Goal: Task Accomplishment & Management: Use online tool/utility

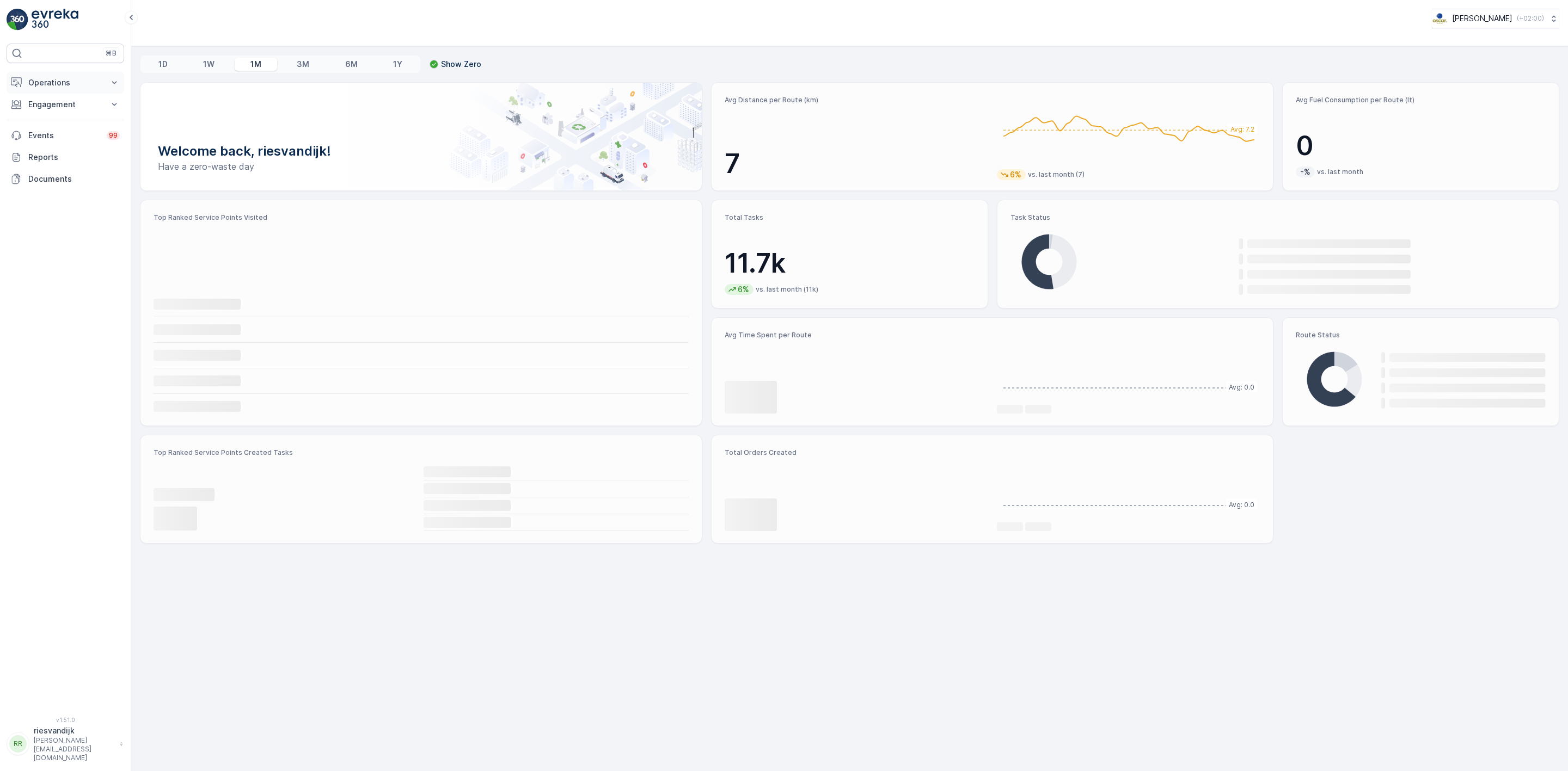
click at [59, 88] on p "Operations" at bounding box center [64, 83] width 74 height 11
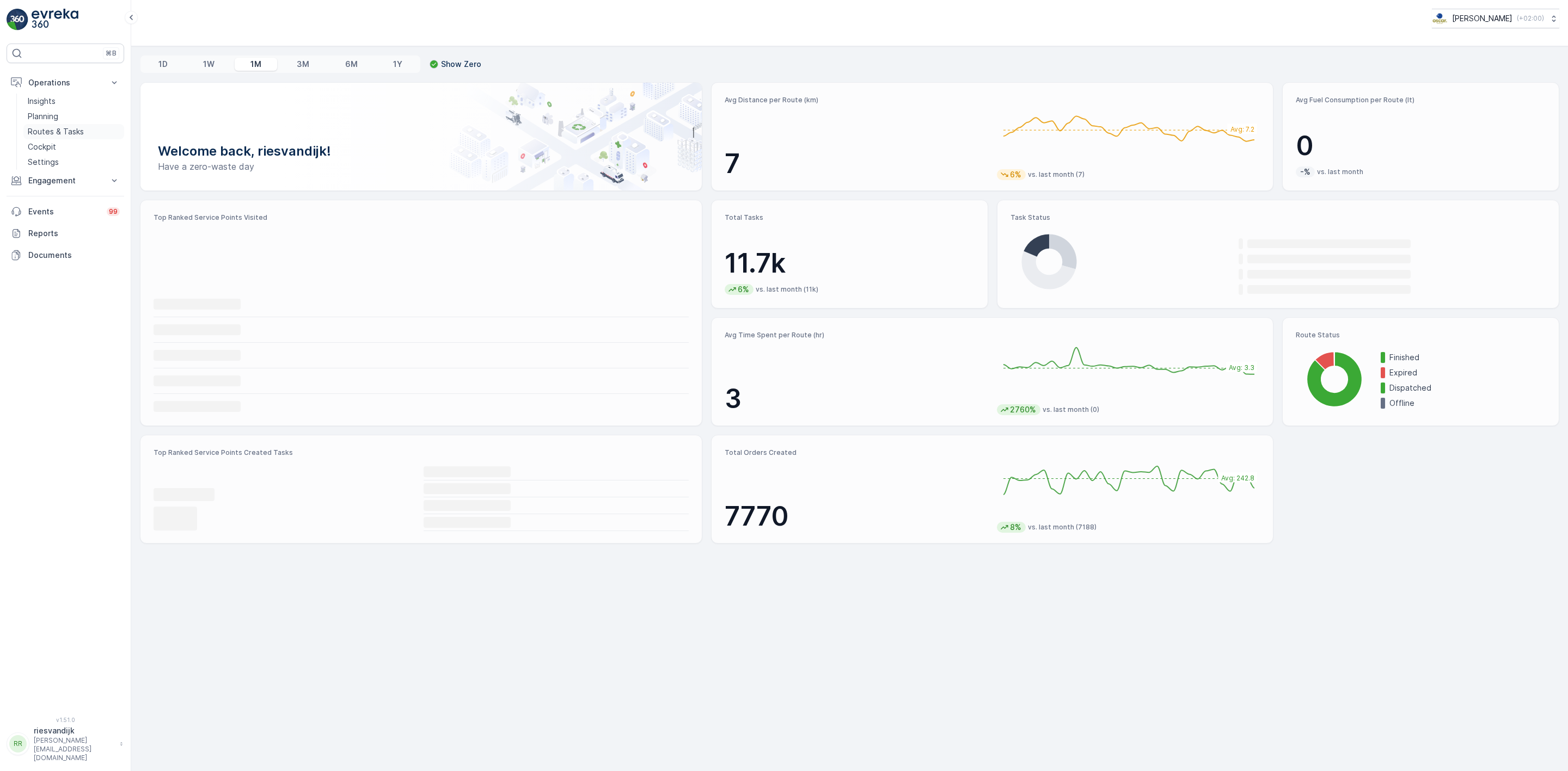
click at [64, 131] on p "Routes & Tasks" at bounding box center [56, 132] width 56 height 11
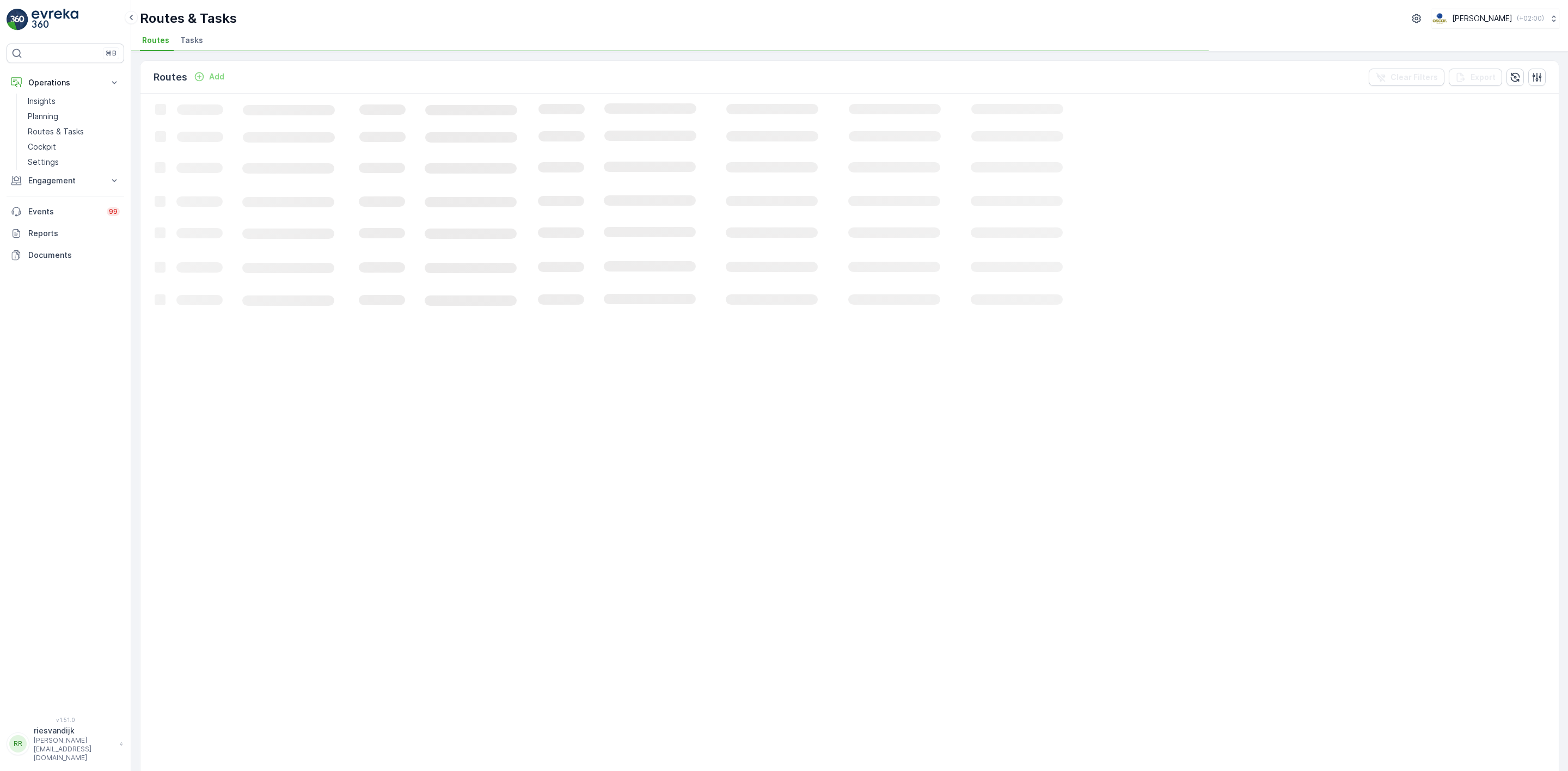
click at [191, 37] on span "Tasks" at bounding box center [191, 40] width 22 height 11
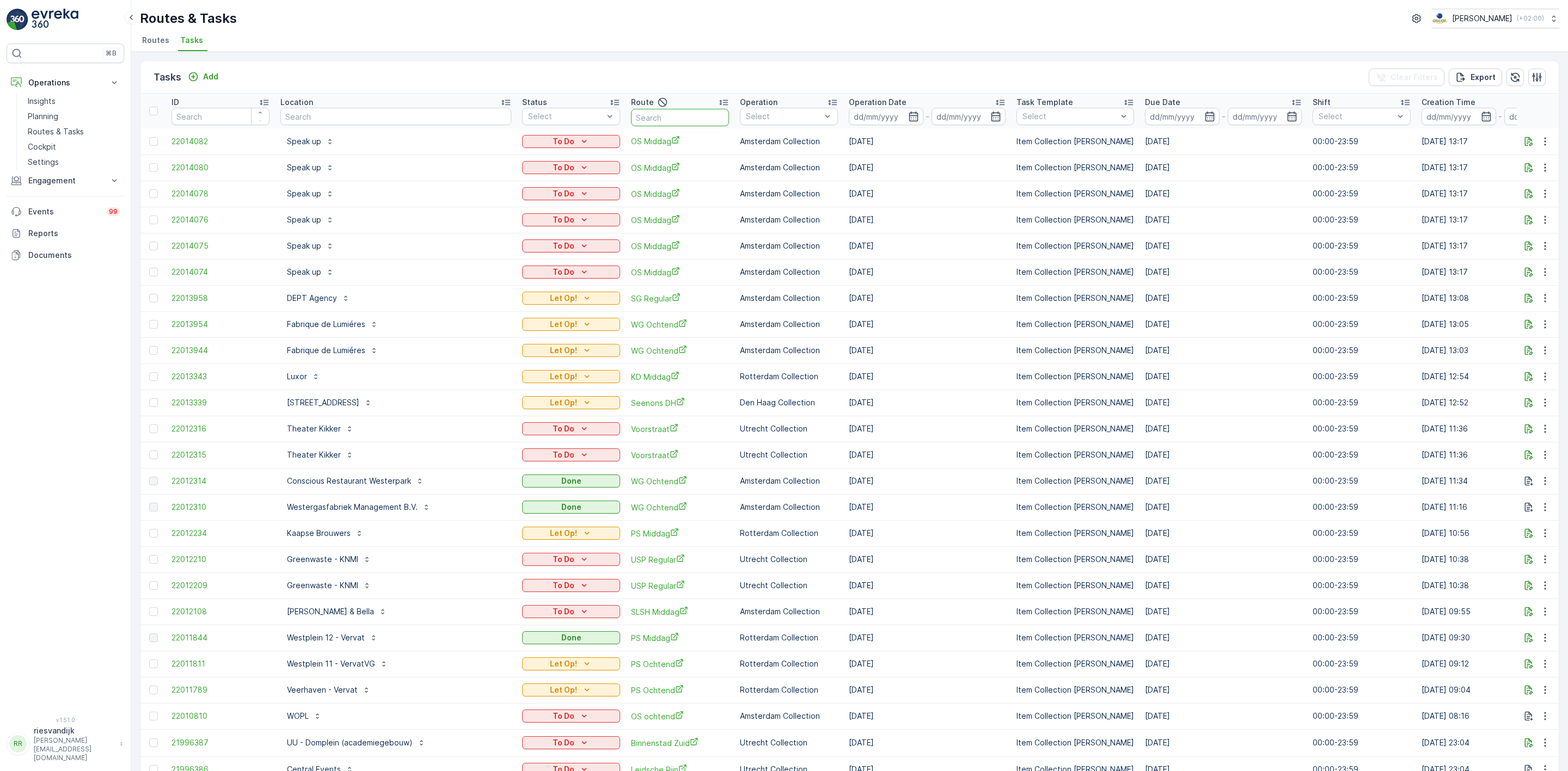
click at [640, 119] on input "text" at bounding box center [680, 118] width 98 height 18
type input "leidse"
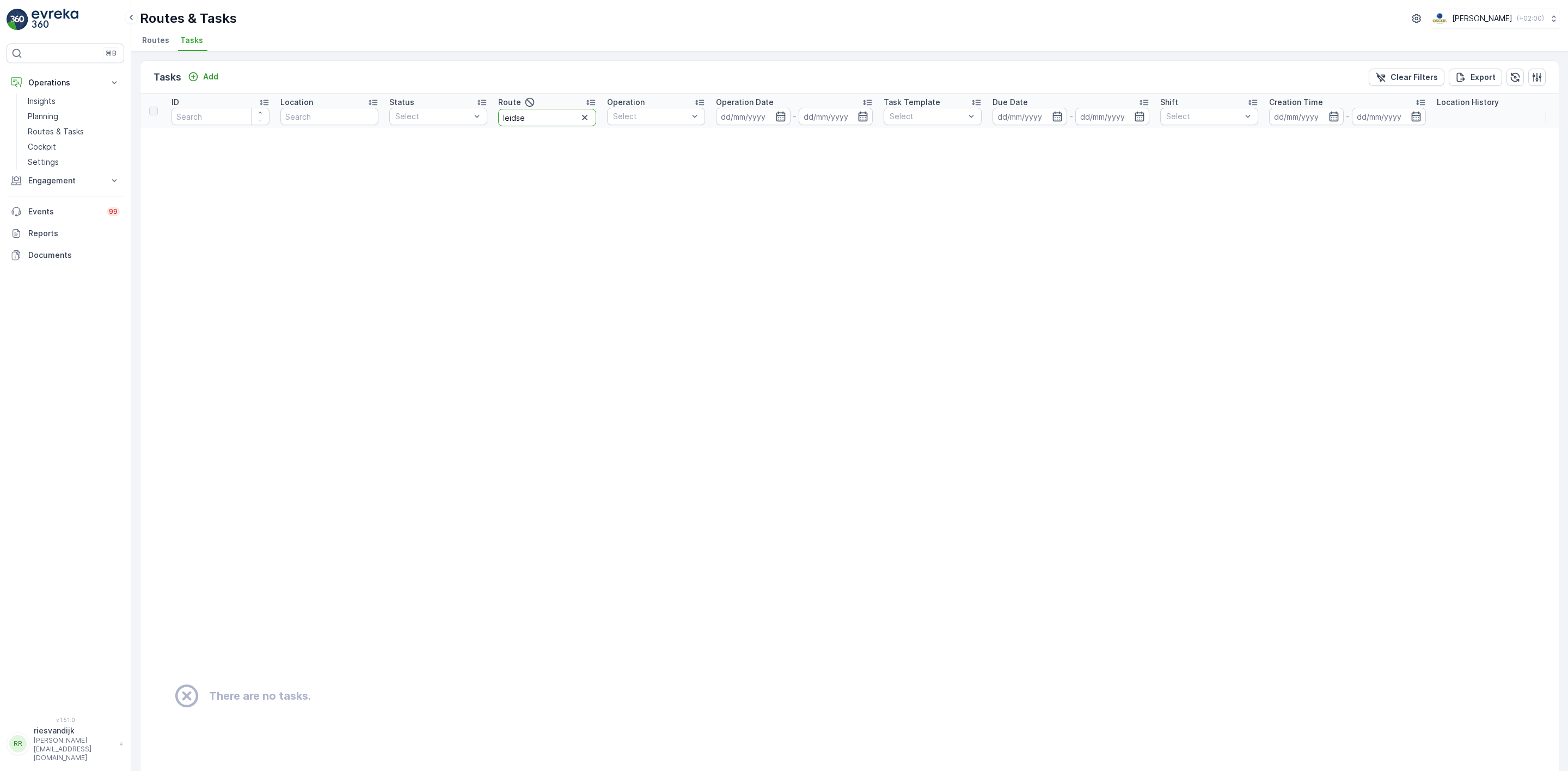
click at [549, 119] on input "leidse" at bounding box center [547, 118] width 98 height 18
click at [758, 115] on input at bounding box center [754, 116] width 75 height 18
click at [829, 248] on div "22" at bounding box center [832, 249] width 18 height 18
type input "[DATE]"
click at [829, 248] on div "22" at bounding box center [832, 249] width 18 height 18
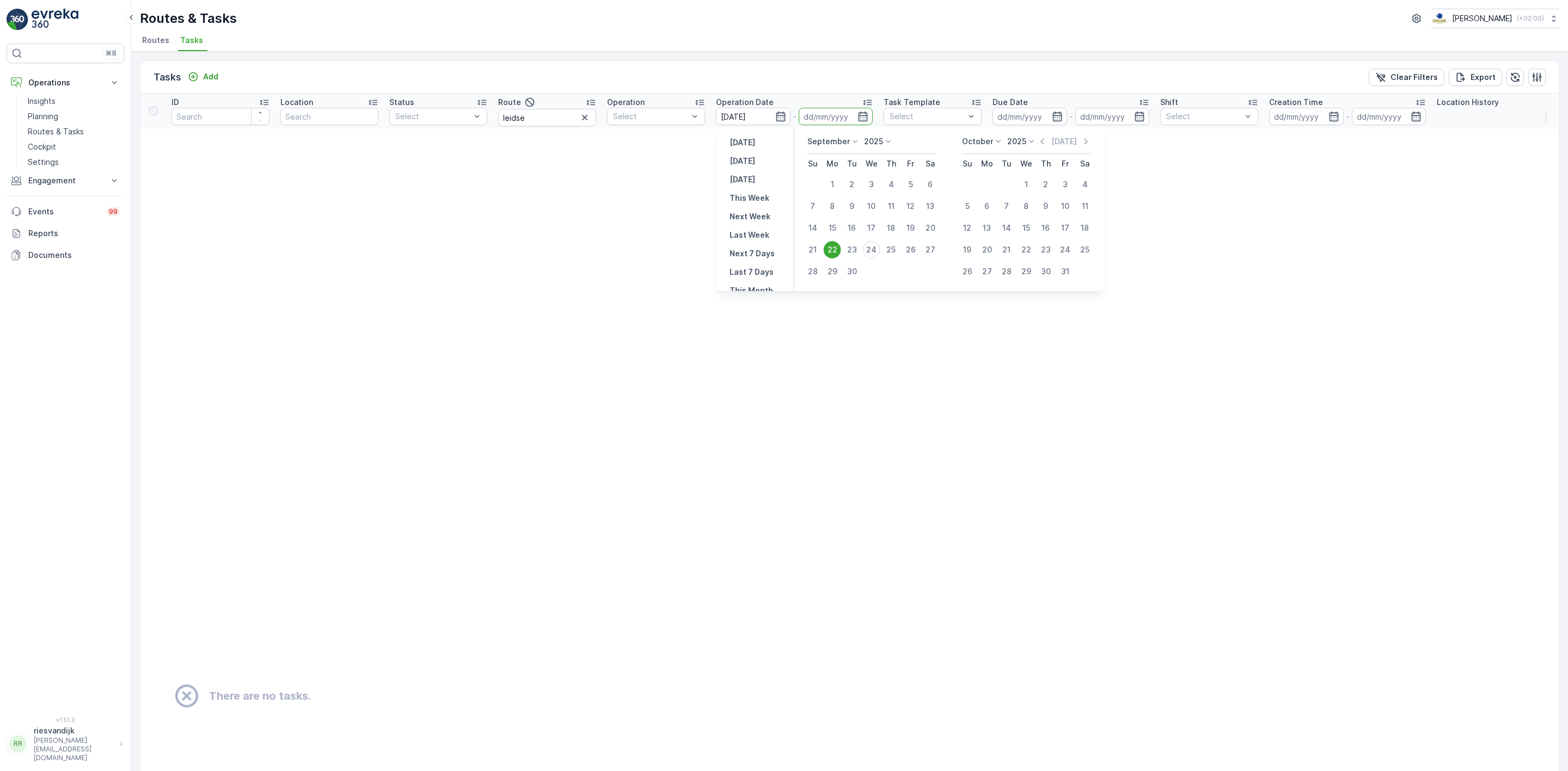
type input "[DATE]"
click at [569, 117] on input "leidse" at bounding box center [547, 118] width 98 height 18
type input "leidsc"
click at [531, 118] on input "leidsc" at bounding box center [547, 118] width 98 height 18
click at [586, 117] on icon "button" at bounding box center [585, 118] width 11 height 11
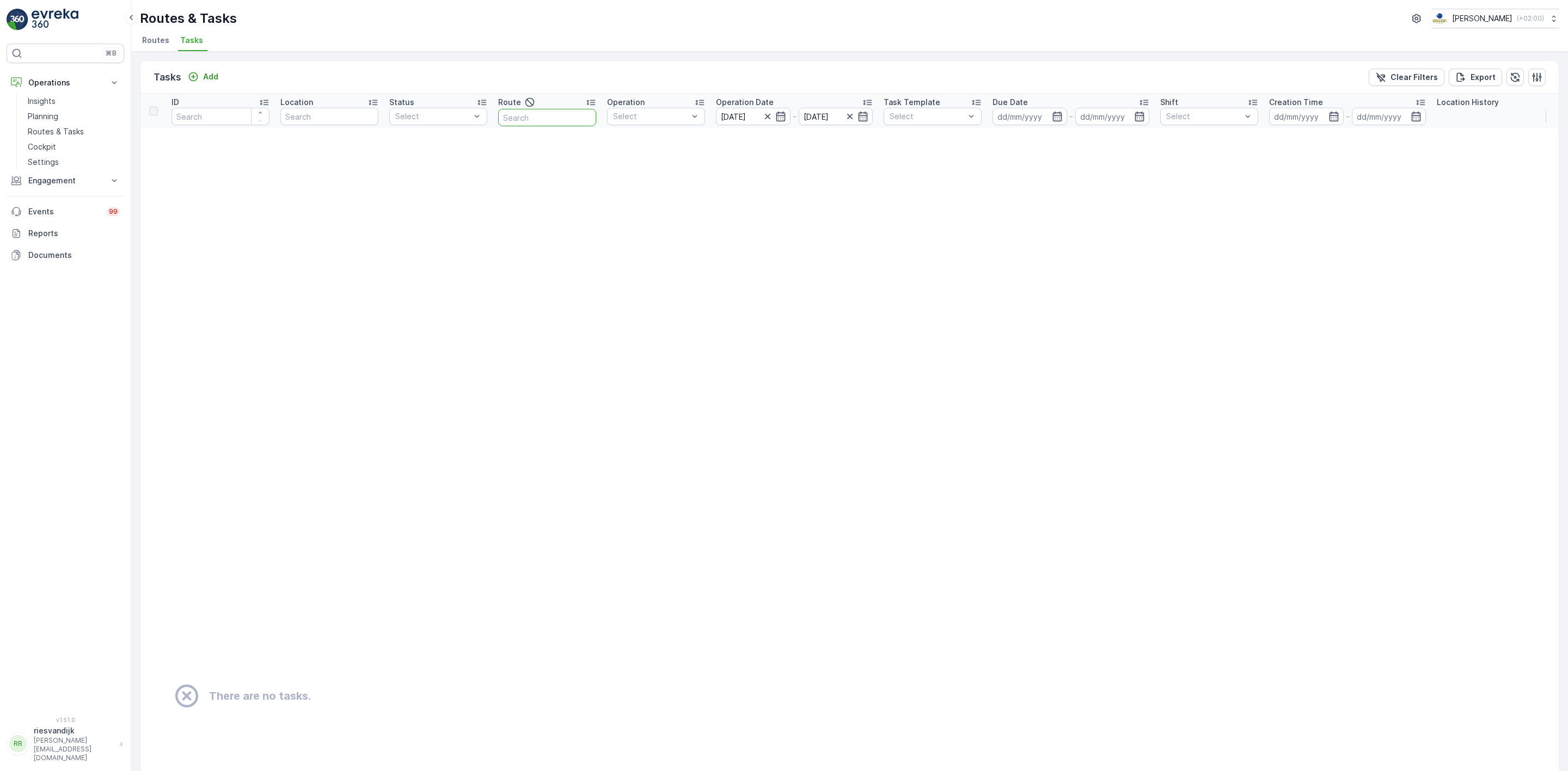
click at [544, 120] on input "text" at bounding box center [547, 118] width 98 height 18
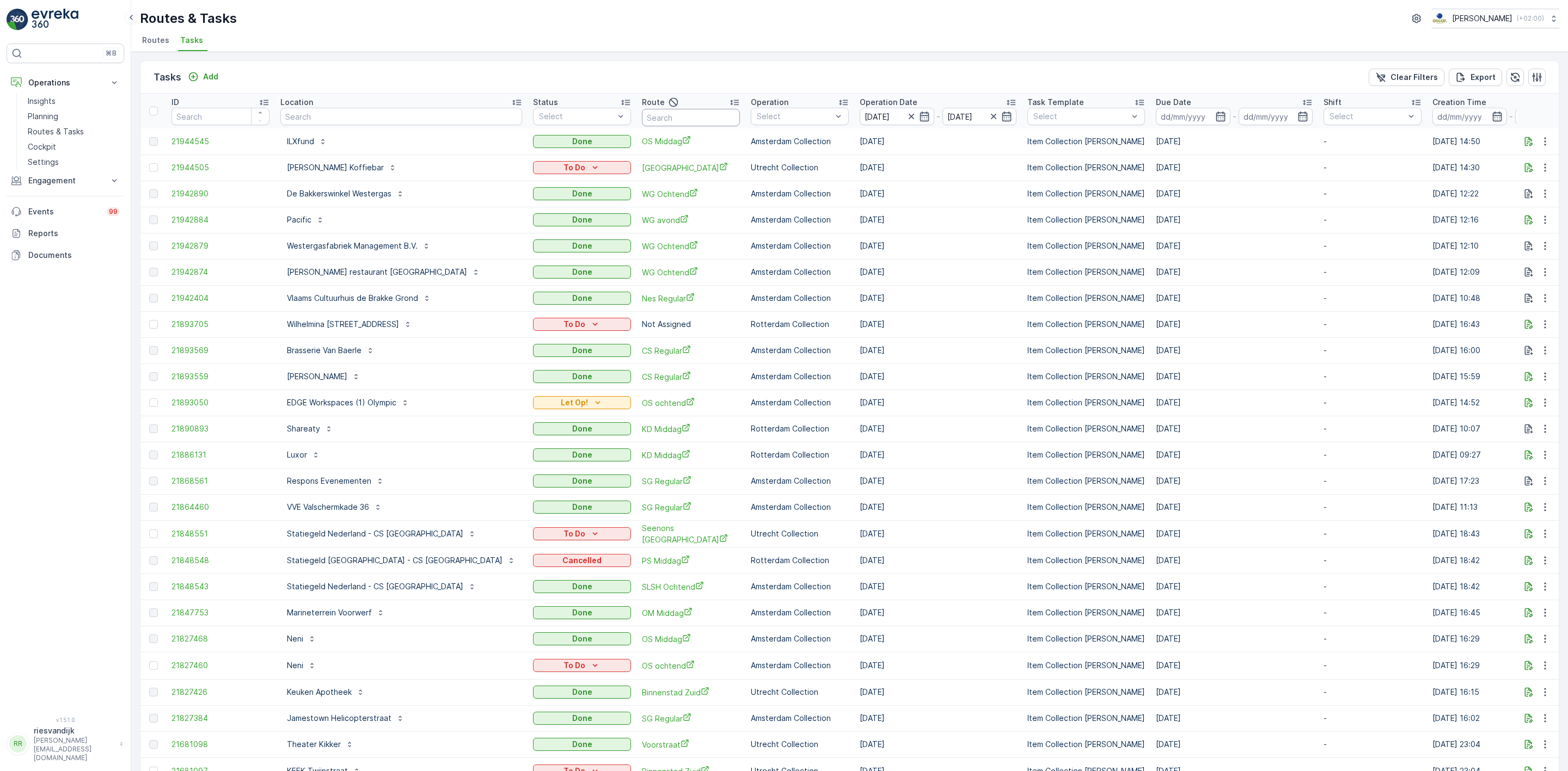
click at [650, 117] on input "text" at bounding box center [691, 118] width 98 height 18
type input "r"
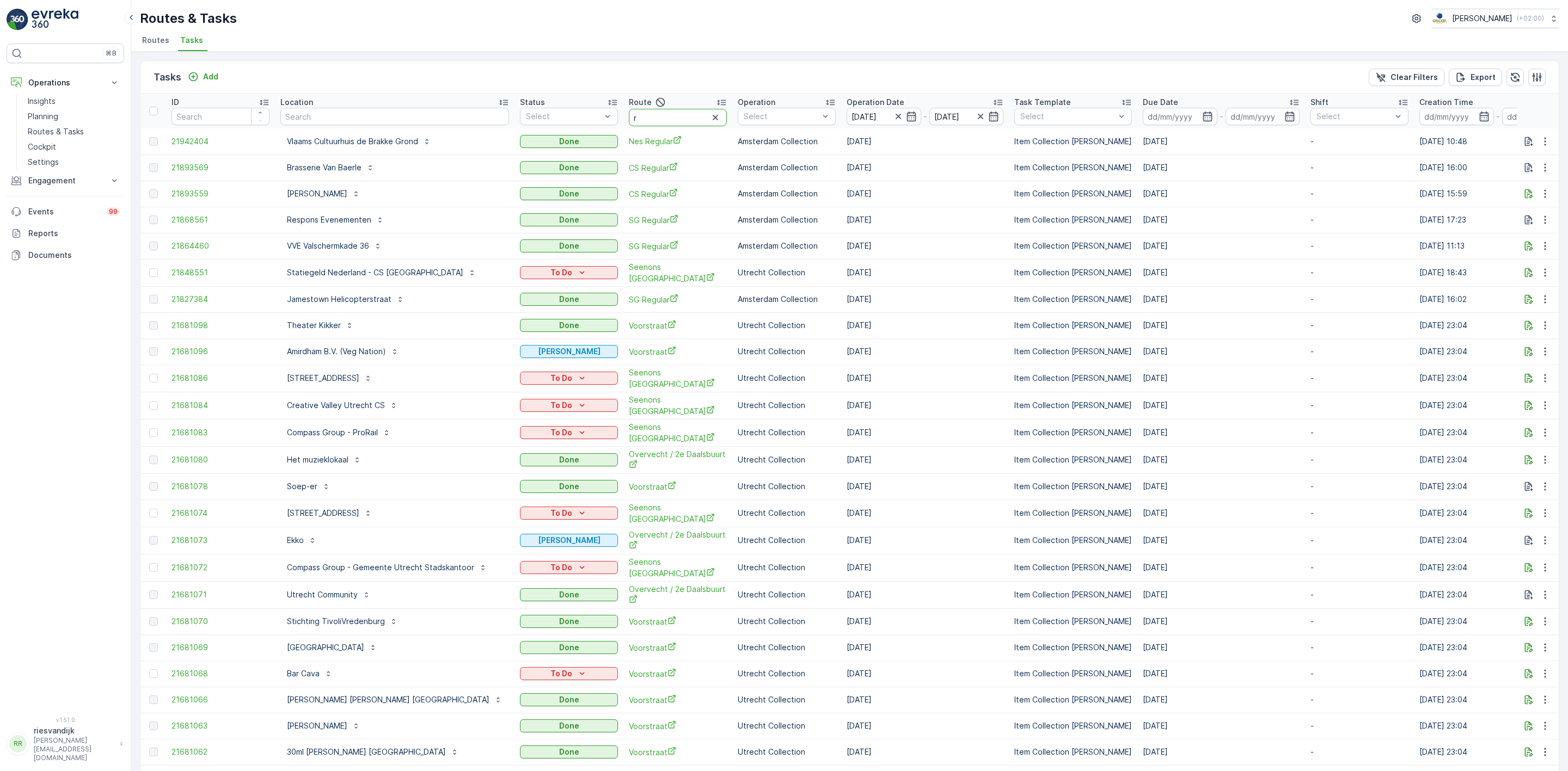
click at [650, 117] on input "r" at bounding box center [678, 118] width 98 height 18
type input "lei"
